Goal: Check status: Check status

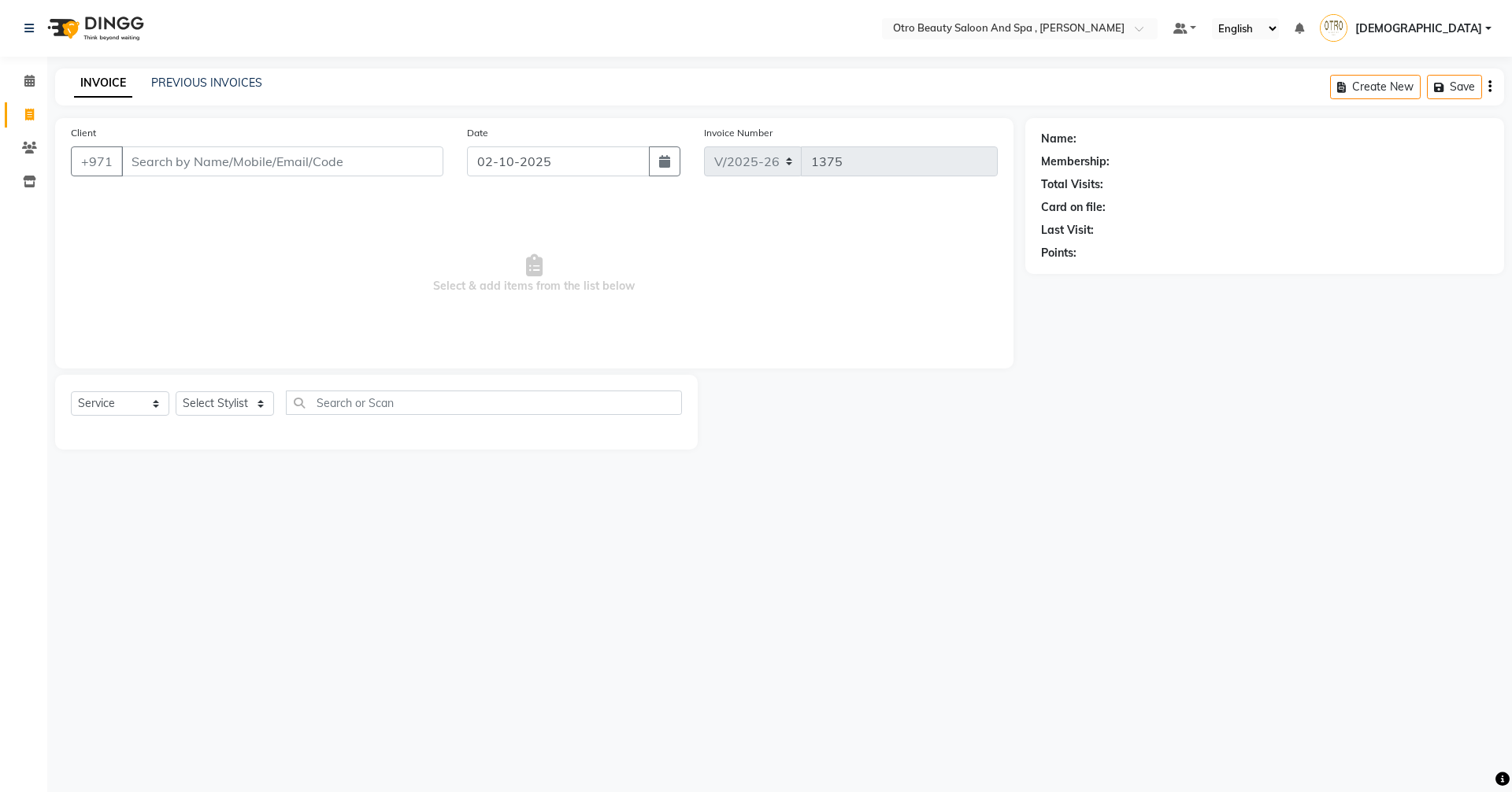
select select "8622"
select select "service"
click at [204, 87] on link "PREVIOUS INVOICES" at bounding box center [206, 83] width 111 height 14
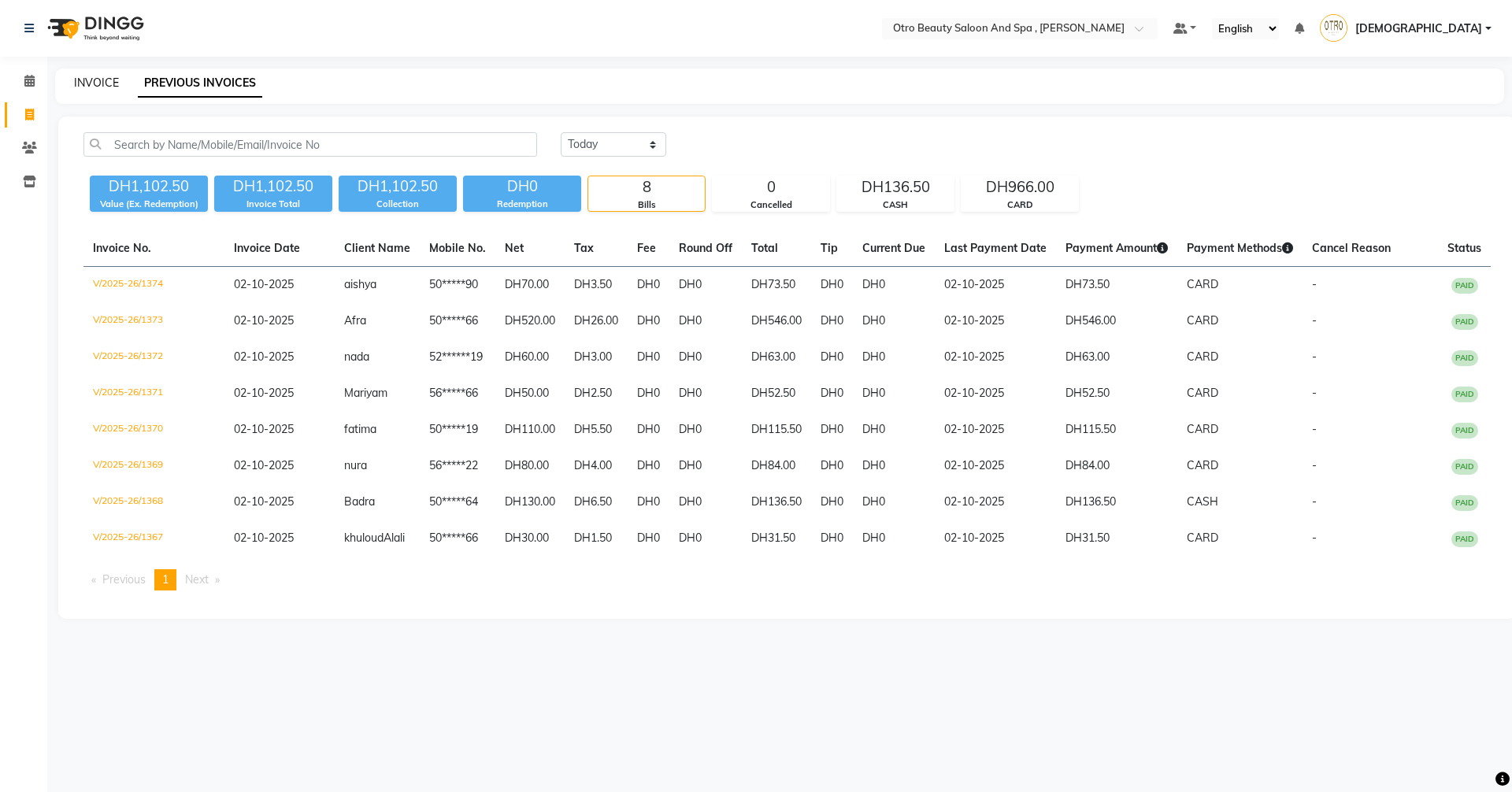
click at [103, 77] on link "INVOICE" at bounding box center [96, 83] width 45 height 14
select select "service"
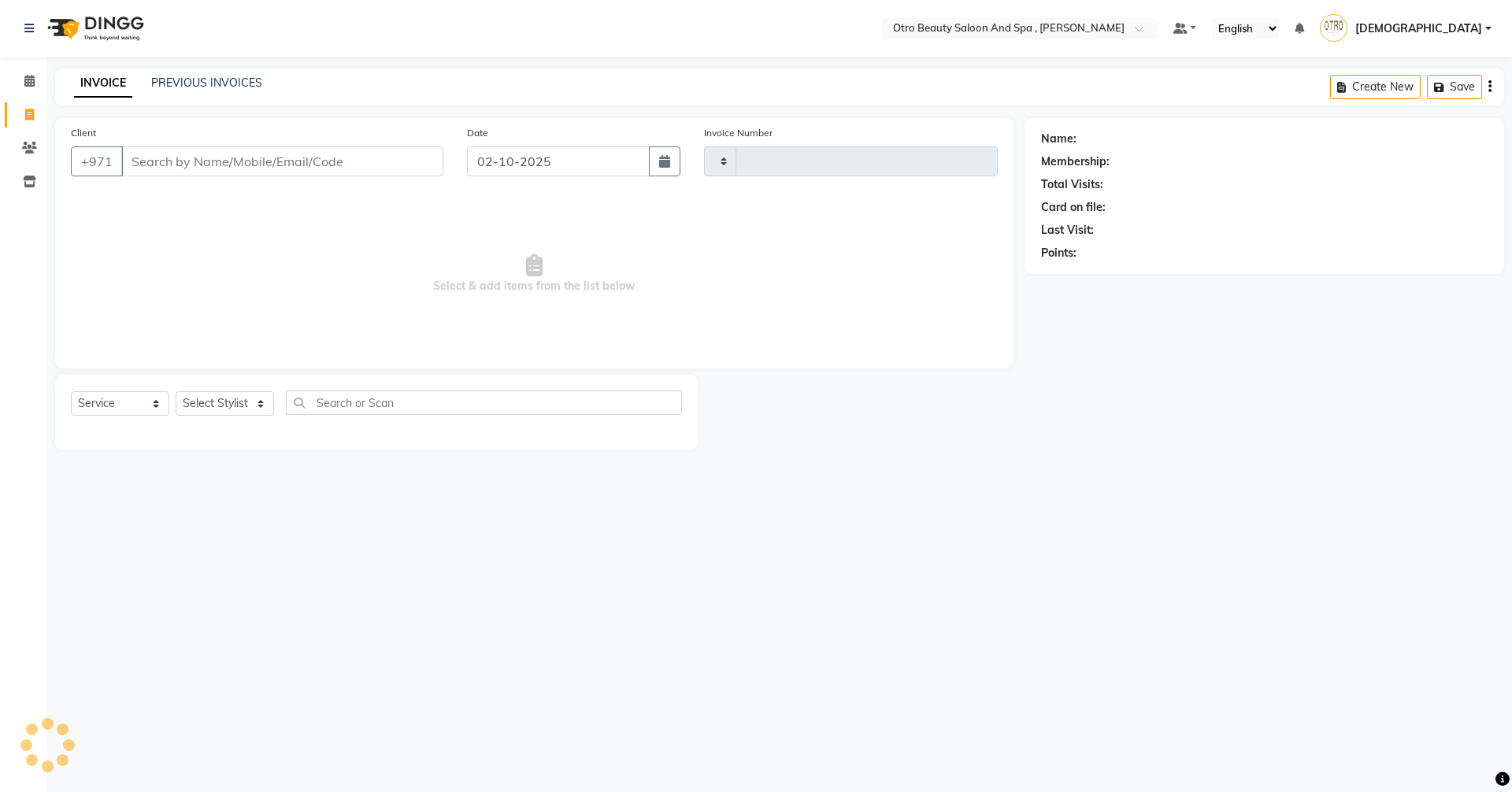
type input "1375"
select select "8622"
